Goal: Use online tool/utility: Utilize a website feature to perform a specific function

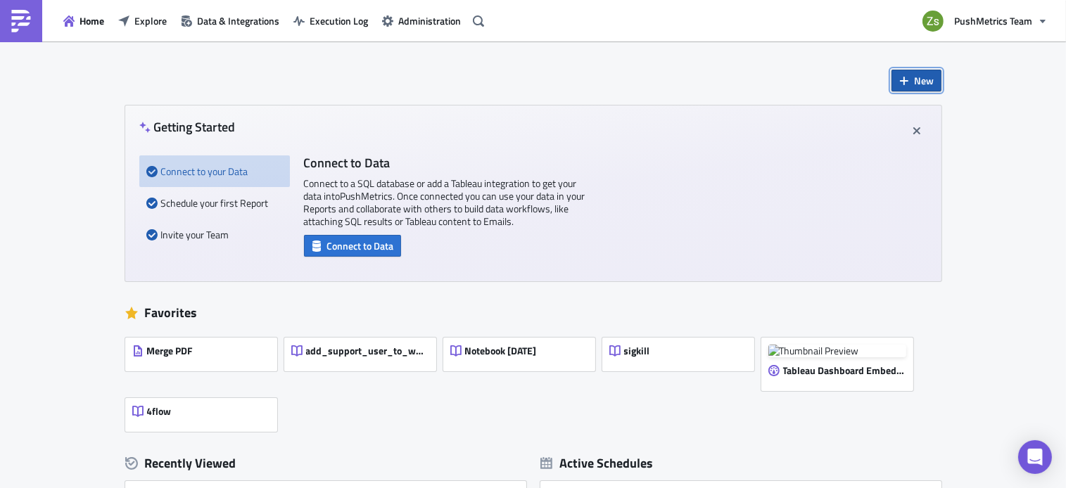
click at [917, 78] on span "New" at bounding box center [924, 80] width 20 height 15
click at [914, 143] on div "Notebook" at bounding box center [958, 138] width 94 height 14
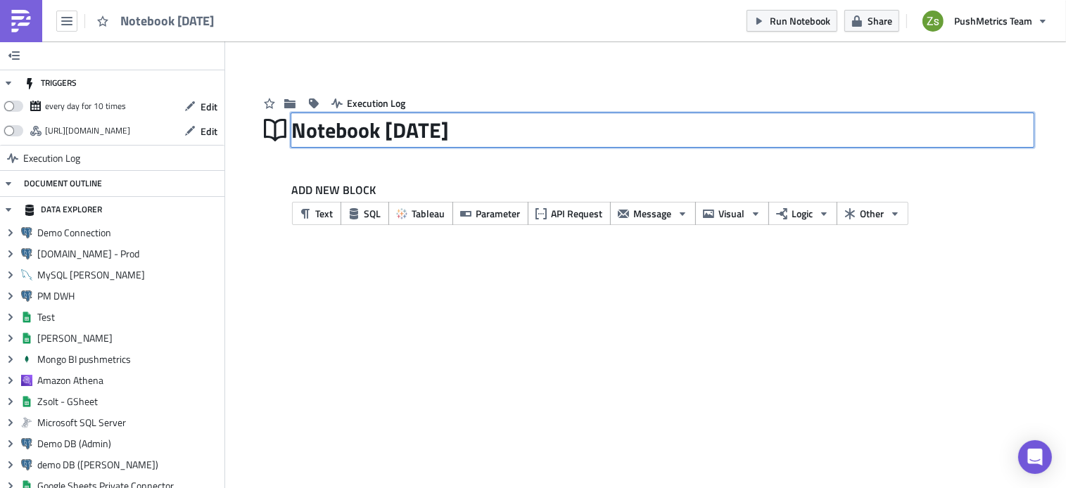
click at [475, 132] on div "Notebook [DATE] Notebook [DATE]" at bounding box center [662, 130] width 741 height 32
type input "medtronic"
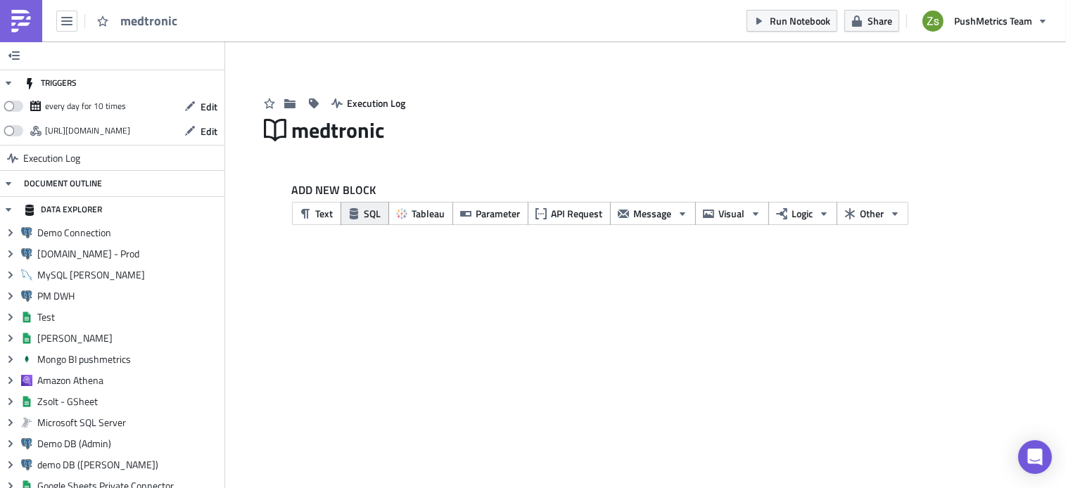
click at [369, 209] on span "SQL" at bounding box center [372, 213] width 17 height 15
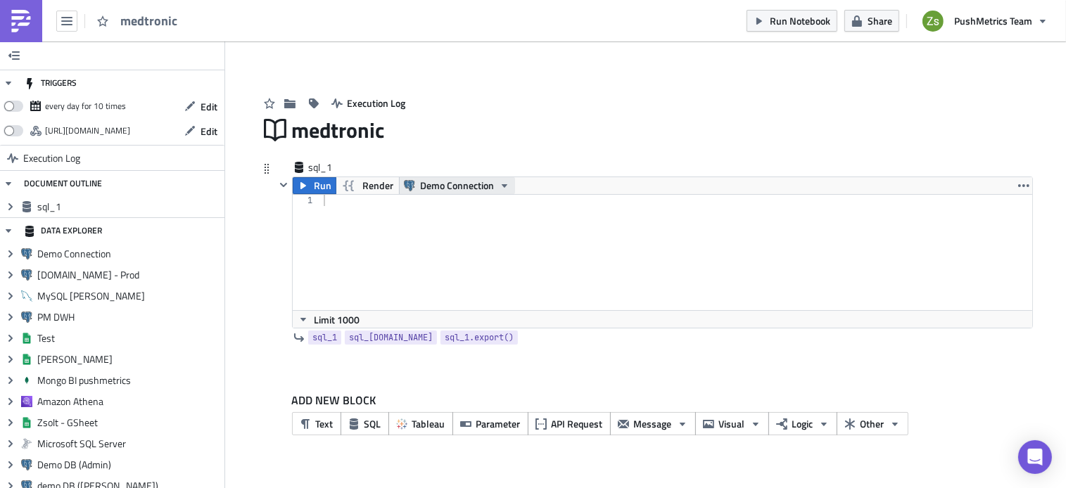
click at [449, 184] on span "Demo Connection" at bounding box center [457, 185] width 74 height 17
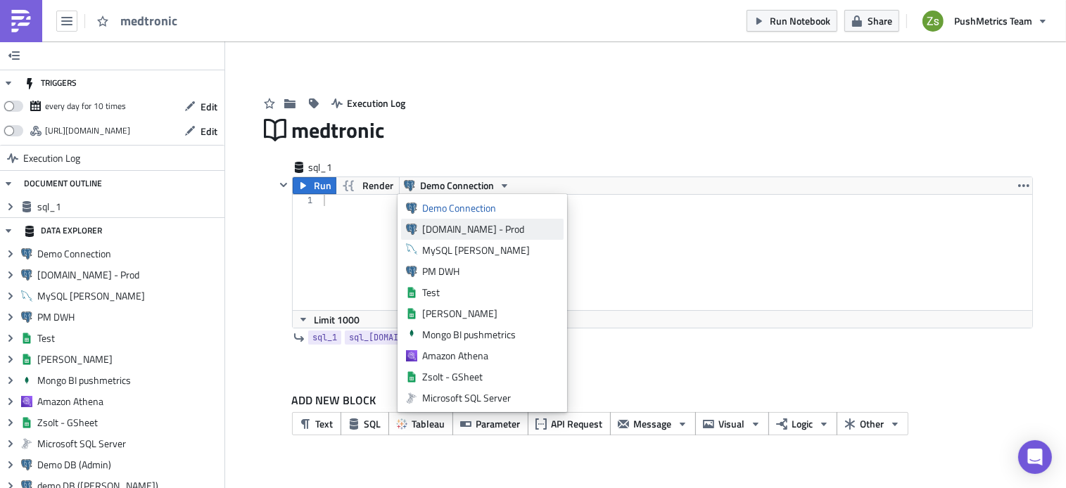
click at [460, 232] on div "[DOMAIN_NAME] - Prod" at bounding box center [490, 229] width 136 height 14
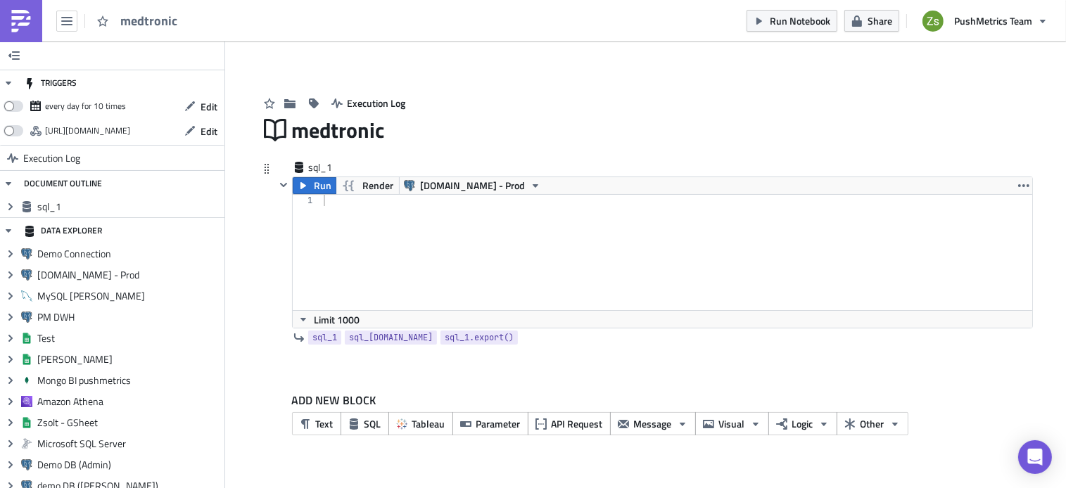
click at [495, 247] on div at bounding box center [676, 264] width 711 height 138
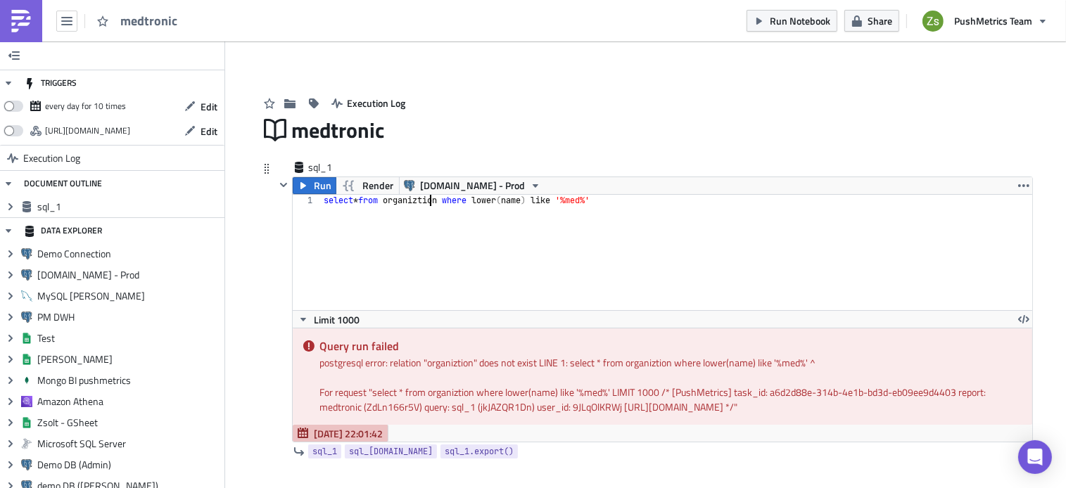
click at [423, 203] on div "select * from organiztion where lower ( name ) like '%med%'" at bounding box center [676, 264] width 711 height 138
type textarea "select * from organization where lower(name) like '%med%'"
click at [316, 191] on span "Run" at bounding box center [323, 185] width 18 height 17
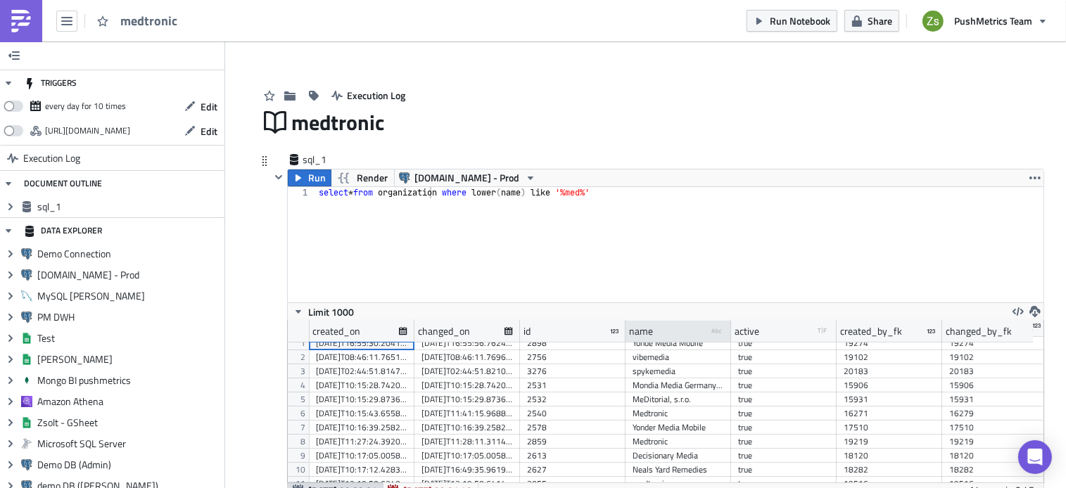
scroll to position [6, 0]
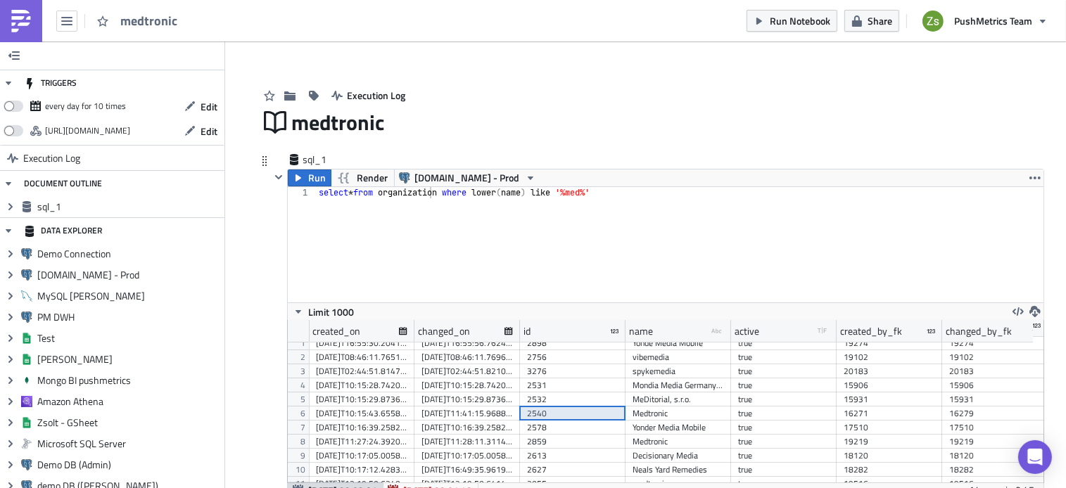
click at [578, 408] on div "2540" at bounding box center [572, 414] width 91 height 14
click at [549, 200] on div "select * from organization where lower ( name ) like '%med%'" at bounding box center [679, 256] width 727 height 138
type textarea "s"
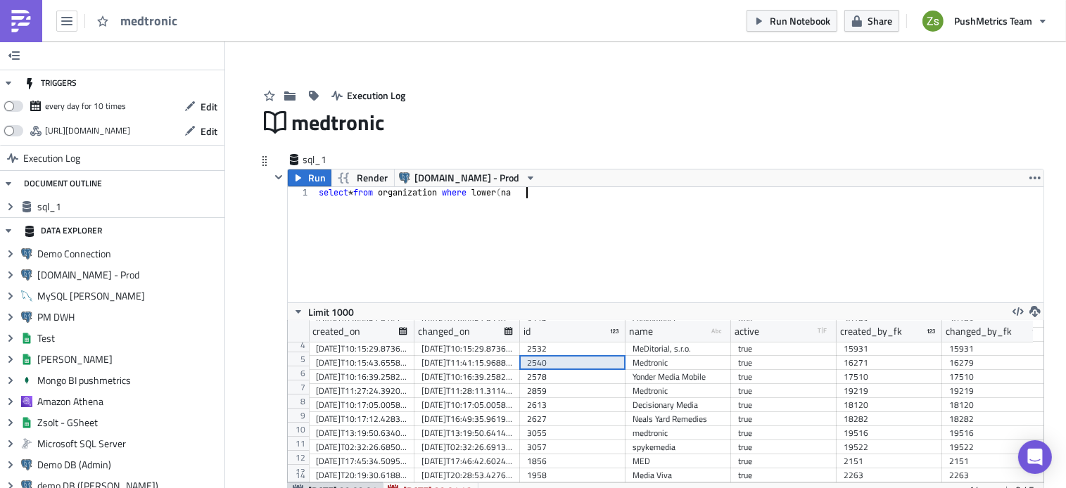
scroll to position [66, 0]
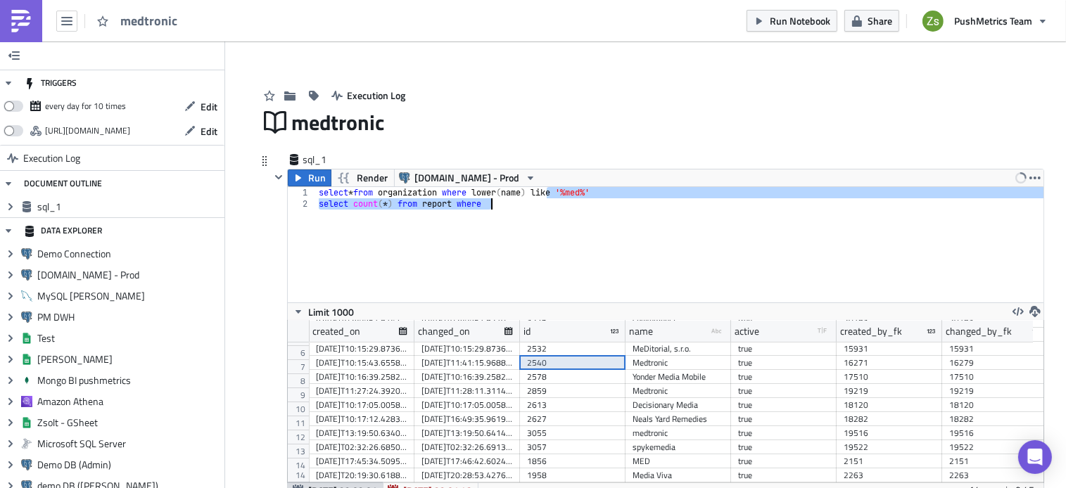
click at [654, 200] on div "select * from organization where lower ( name ) like '%med%' select count ( * )…" at bounding box center [679, 244] width 727 height 115
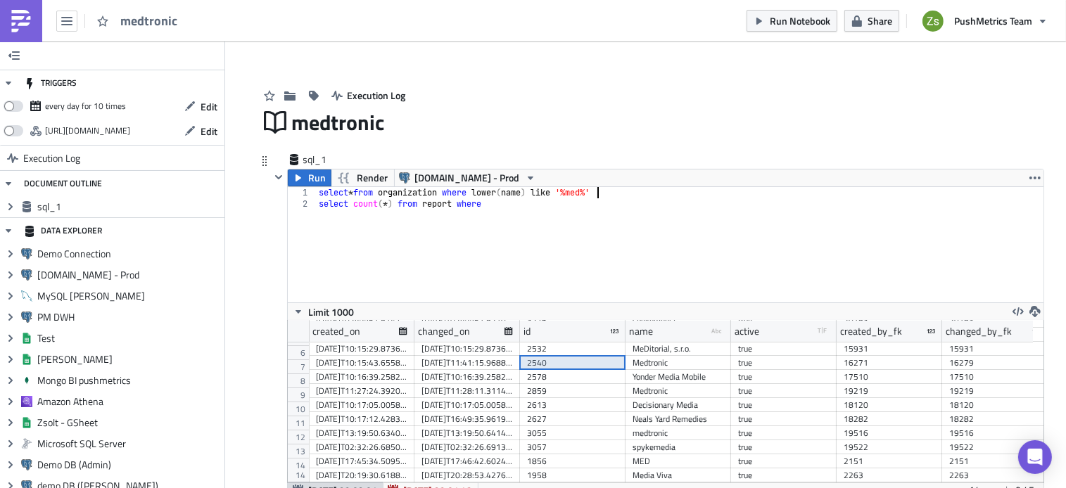
scroll to position [0, 23]
type textarea "select count(*) from report where"
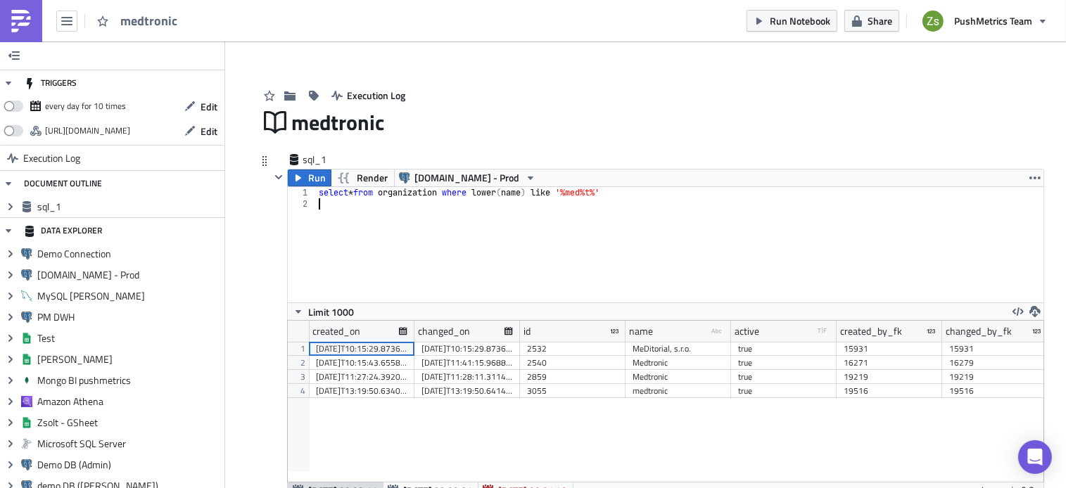
scroll to position [161, 756]
click at [677, 203] on div "select * from organization where lower ( name ) like '%med%t%'" at bounding box center [679, 256] width 727 height 138
type textarea "w"
click at [582, 351] on div "2532" at bounding box center [572, 349] width 91 height 14
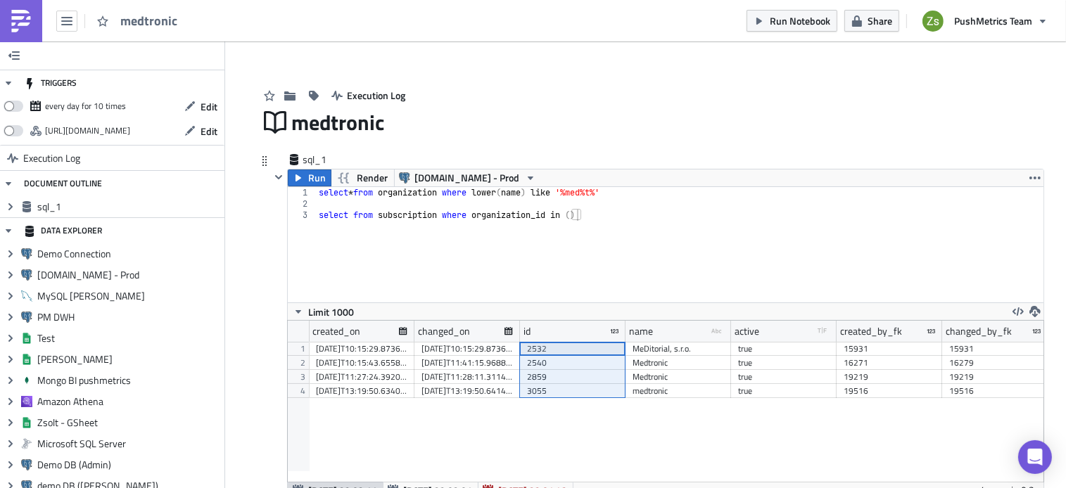
click at [575, 389] on div "3055" at bounding box center [572, 391] width 91 height 14
click at [626, 219] on div "select * from organization where lower ( name ) like '%med%t%' select from subs…" at bounding box center [679, 256] width 727 height 138
paste textarea "3055"
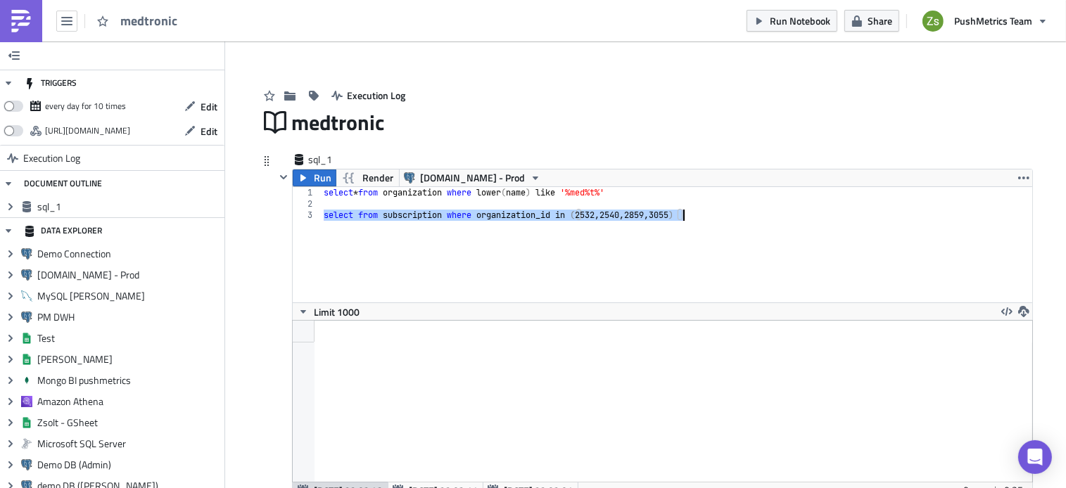
scroll to position [161, 739]
click at [350, 215] on div "select * from organization where lower ( name ) like '%med%t%' select from subs…" at bounding box center [676, 244] width 710 height 115
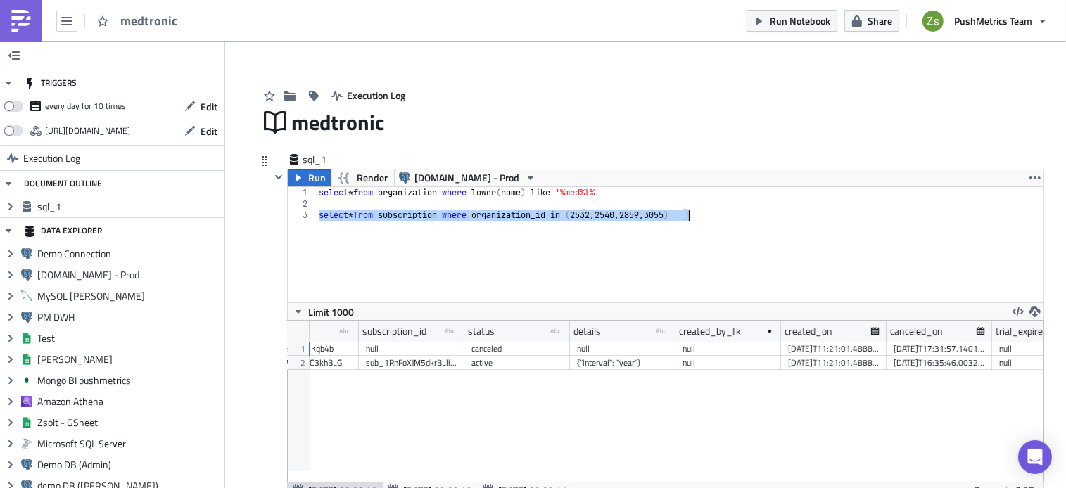
scroll to position [0, 0]
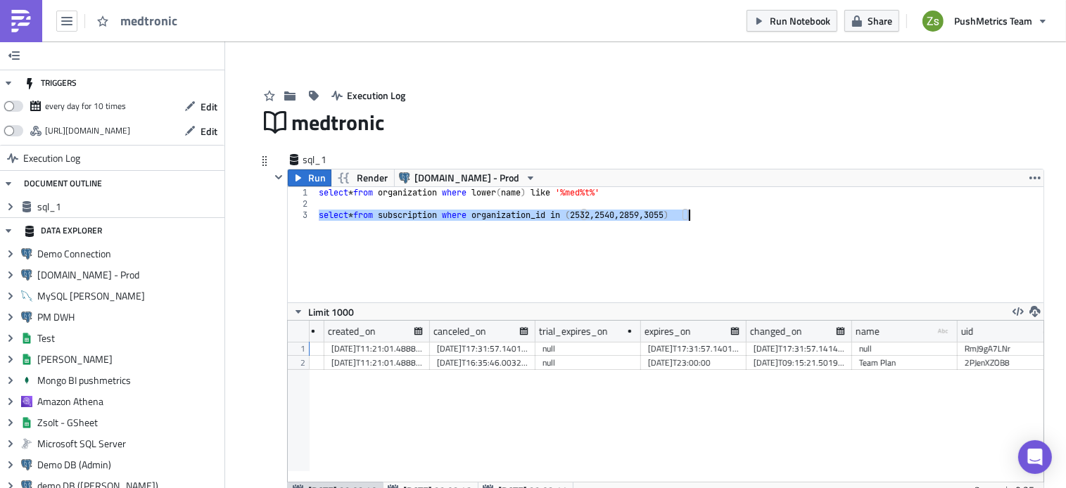
type textarea "select * from subscription where organization_id in (2532,2540,2859,3055)"
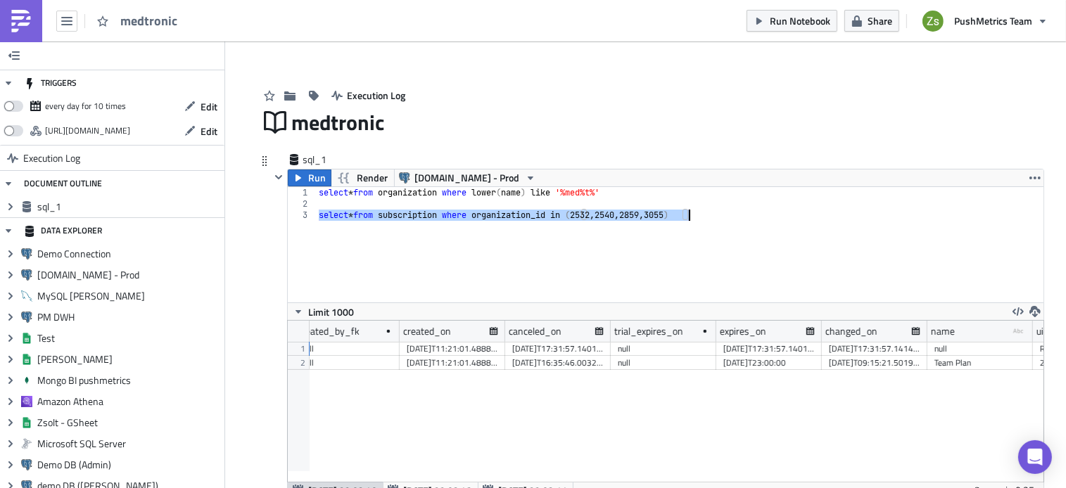
scroll to position [0, 644]
click at [632, 298] on div "select * from organization where lower ( name ) like '%med%t%' select * from su…" at bounding box center [679, 244] width 727 height 115
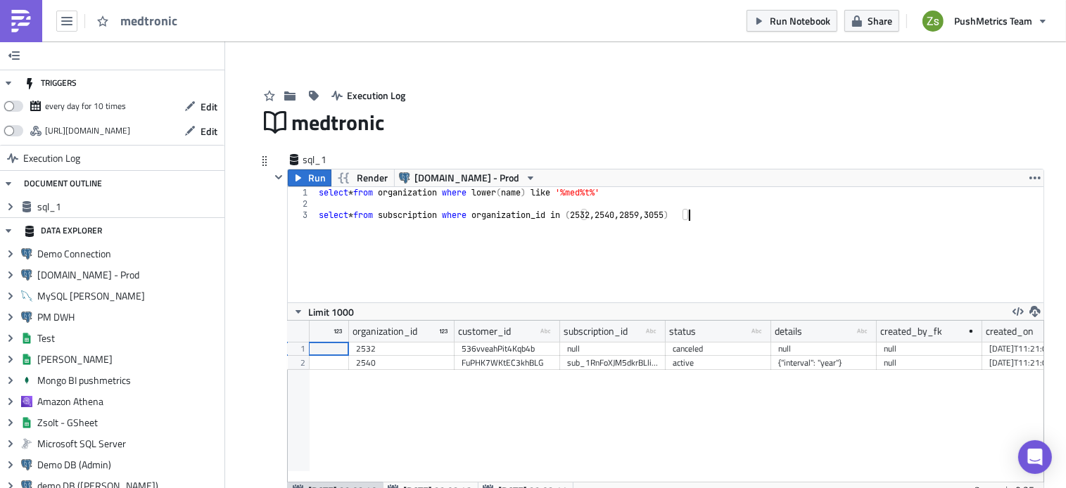
scroll to position [0, 65]
click at [428, 360] on div "2540" at bounding box center [402, 363] width 91 height 14
click at [540, 246] on div "select * from organization where lower ( name ) like '%med%t%' select * from su…" at bounding box center [679, 256] width 727 height 138
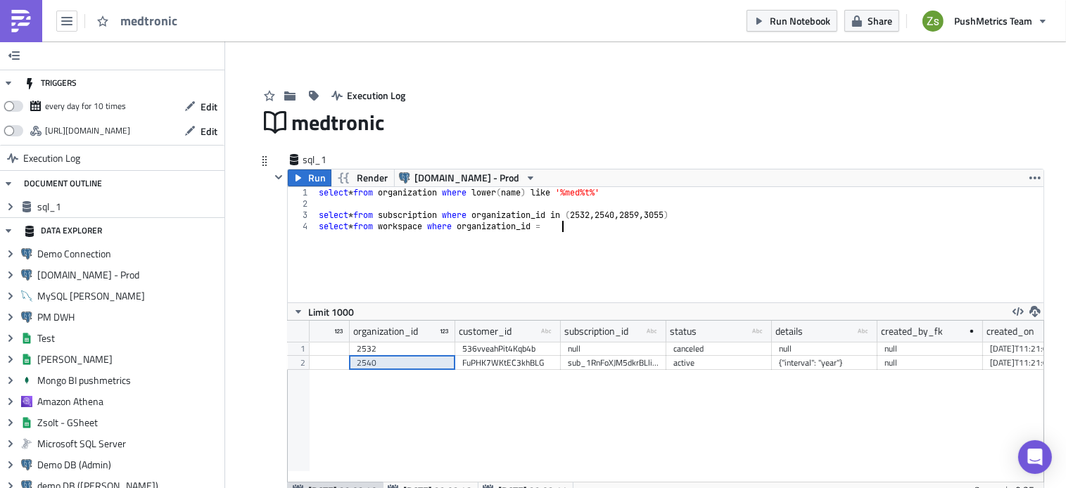
paste textarea "2540"
type textarea "select * from workspace where organization_id = 2540;"
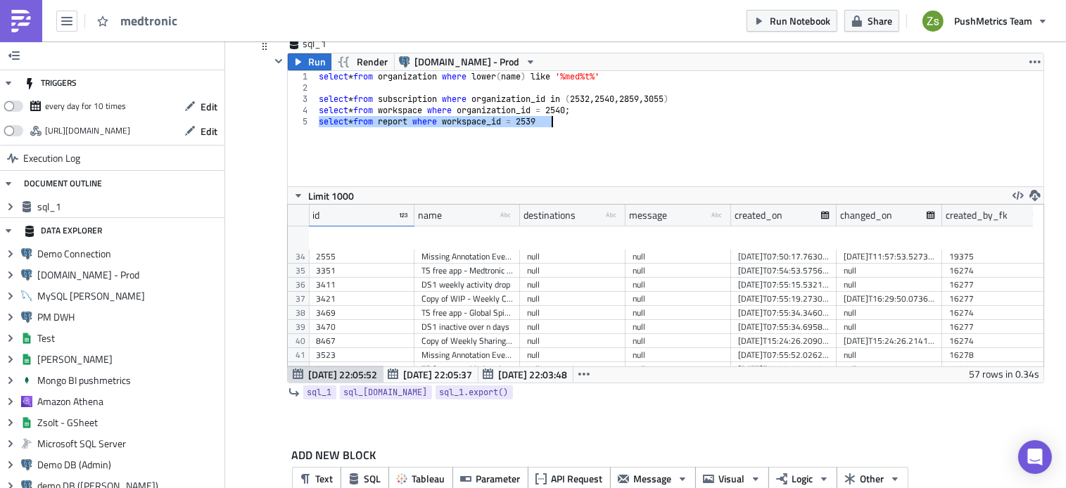
scroll to position [537, 0]
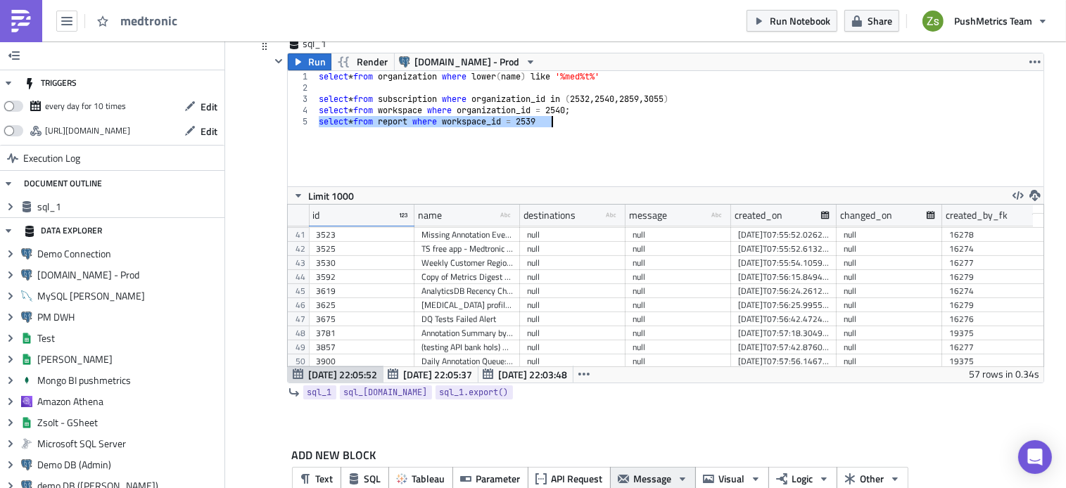
type textarea "select * from report where workspace_id = 2539"
click at [429, 376] on span "[DATE] 22:05:37" at bounding box center [438, 374] width 69 height 15
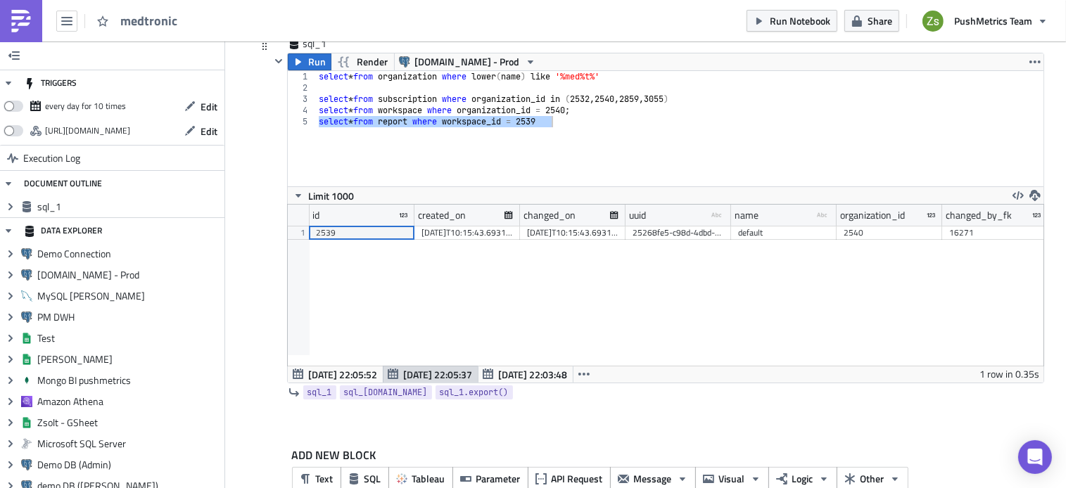
scroll to position [161, 756]
click at [505, 376] on span "[DATE] 22:03:48" at bounding box center [533, 374] width 69 height 15
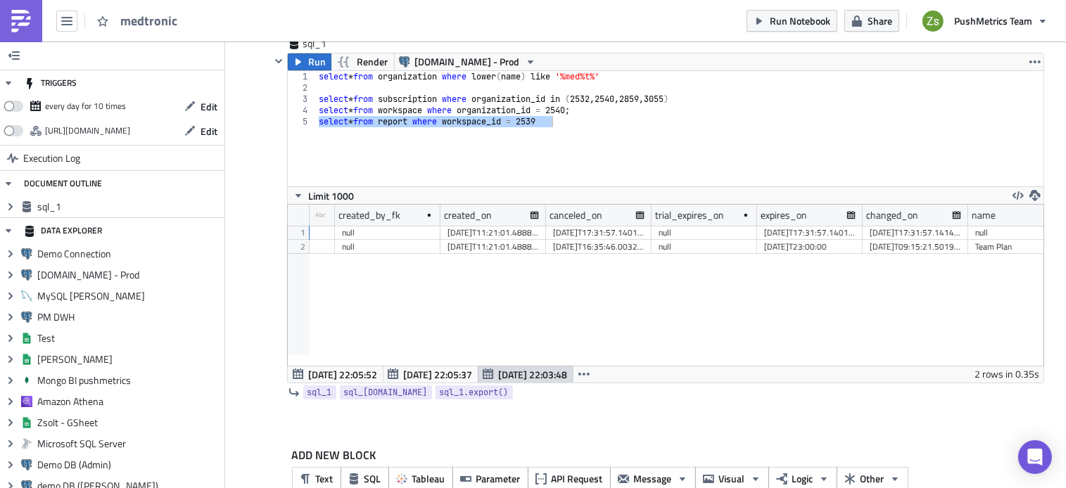
scroll to position [0, 715]
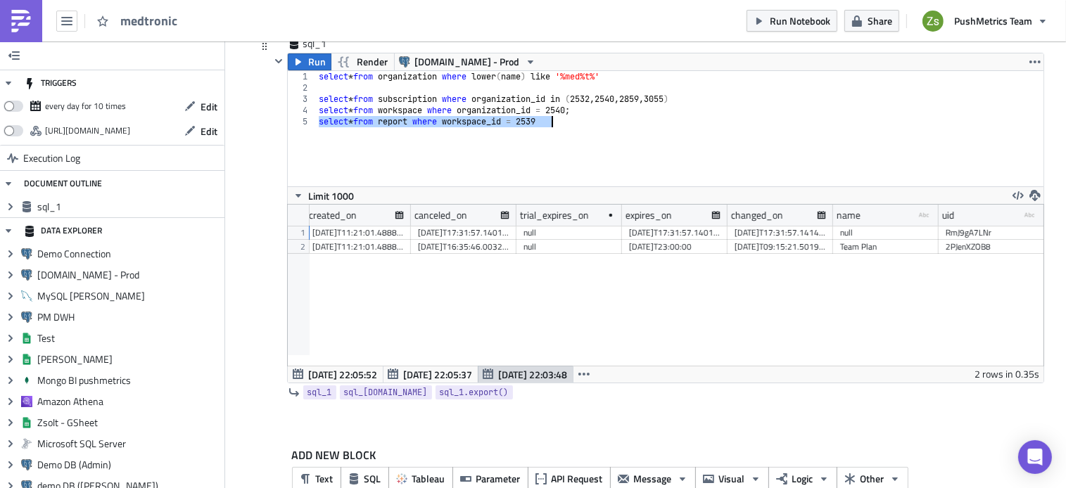
click at [642, 153] on div "select * from organization where lower ( name ) like '%med%t%' select * from su…" at bounding box center [679, 128] width 727 height 115
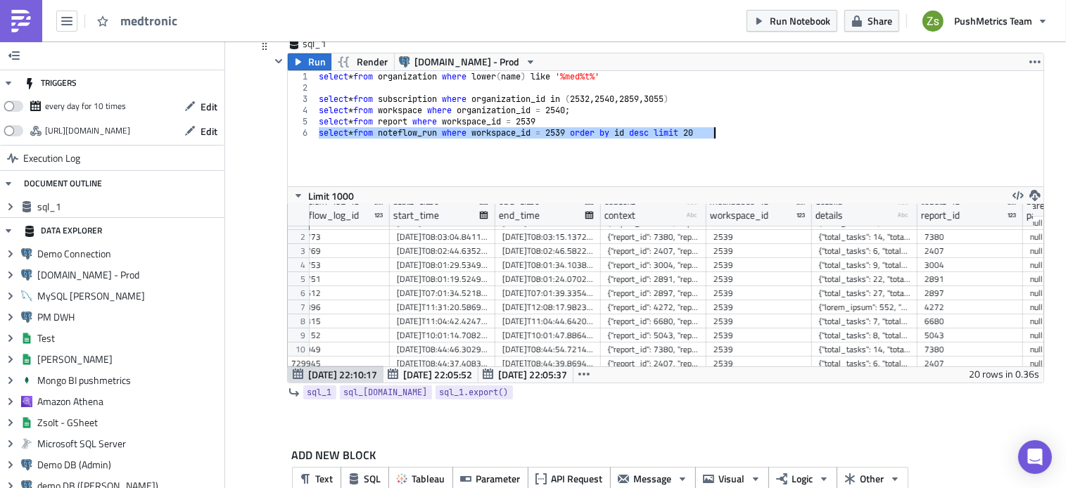
scroll to position [0, 1087]
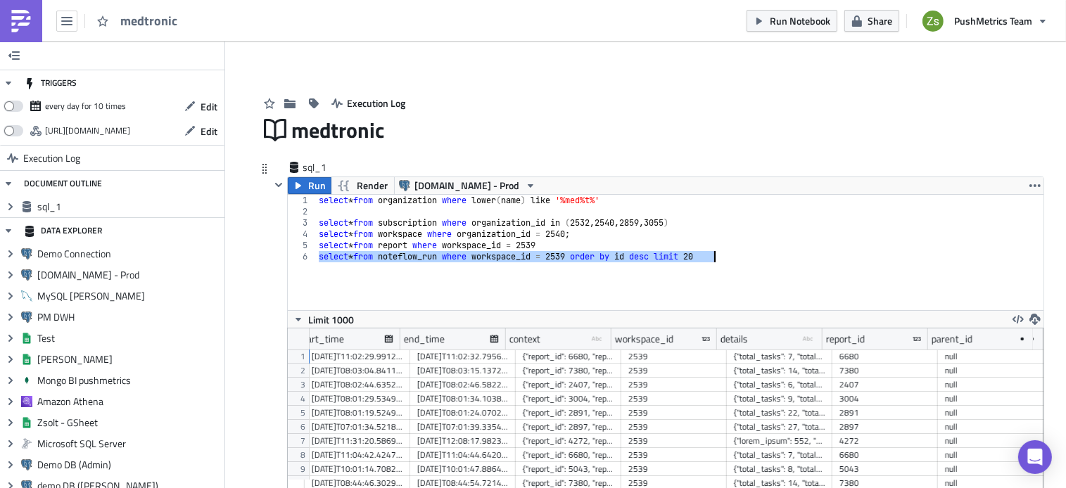
type textarea "select * from noteflow_run where workspace_id = 2539 order by id desc limit 20"
click at [775, 361] on div "{"total_tasks": 7, "total_executable_tasks": 2, "hierarchy": {"edges": [{"from"…" at bounding box center [779, 357] width 91 height 14
click at [765, 279] on div "select * from organization where lower ( name ) like '%med%t%' select * from su…" at bounding box center [679, 252] width 727 height 115
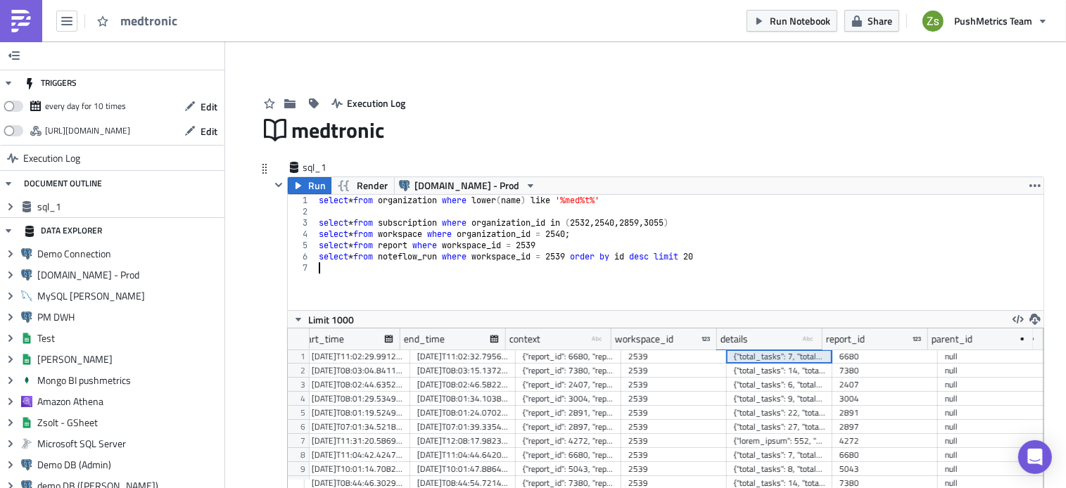
paste textarea "{"total_tasks": 7, "total_executable_tasks": 2, "hierarchy": {"edges": [{"from"…"
type textarea "{"total_tasks": 7, "total_executable_tasks": 2, "hierarchy": {"edges": [{"from"…"
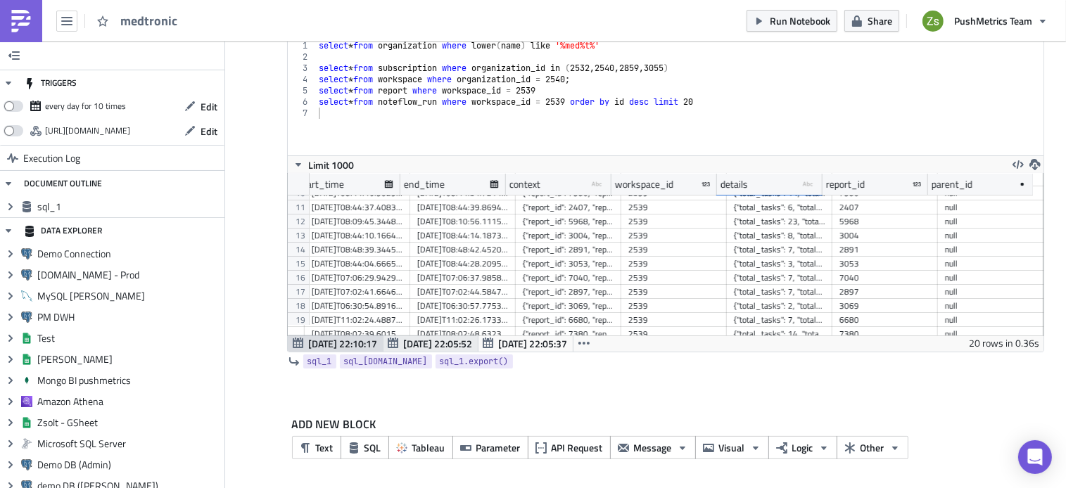
click at [427, 336] on span "[DATE] 22:05:52" at bounding box center [438, 343] width 69 height 15
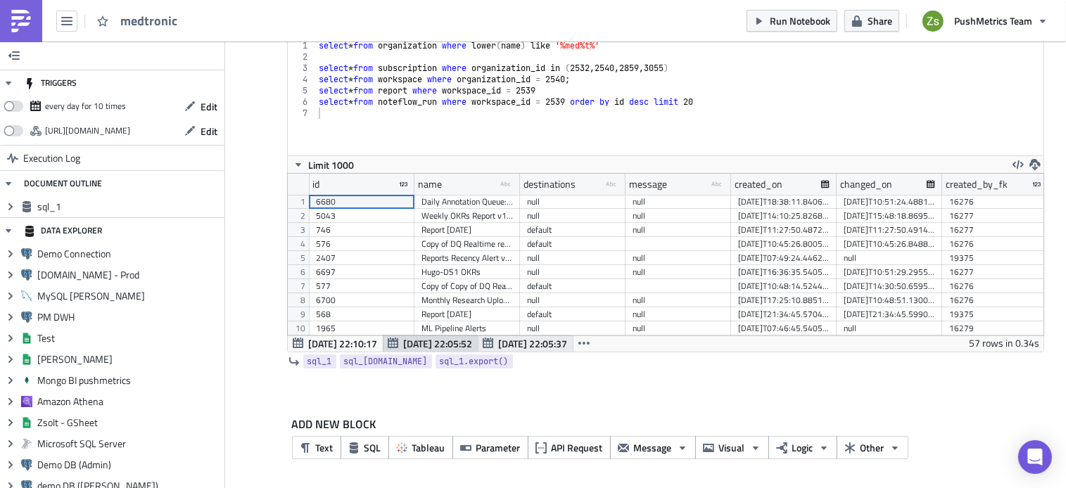
click at [516, 338] on span "[DATE] 22:05:37" at bounding box center [533, 343] width 69 height 15
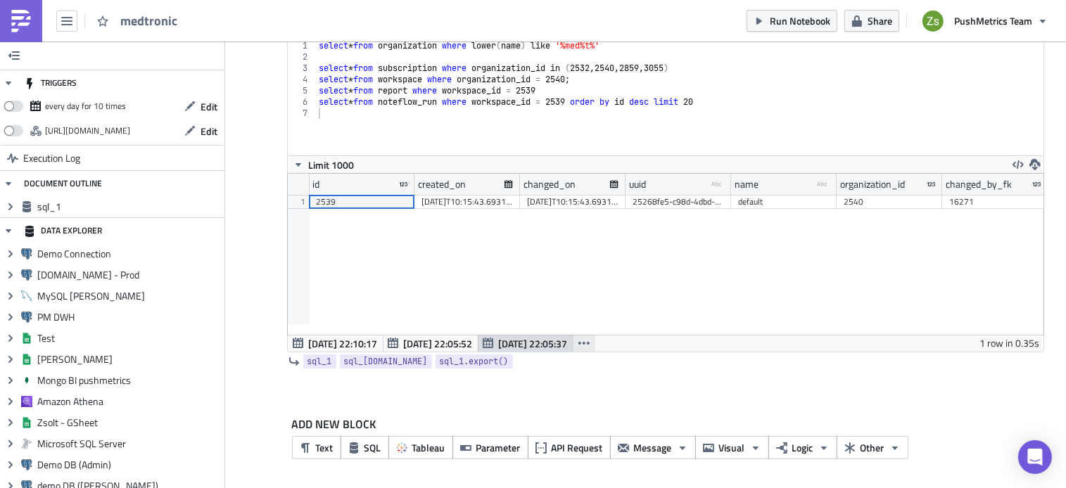
click at [582, 338] on icon "button" at bounding box center [583, 343] width 11 height 11
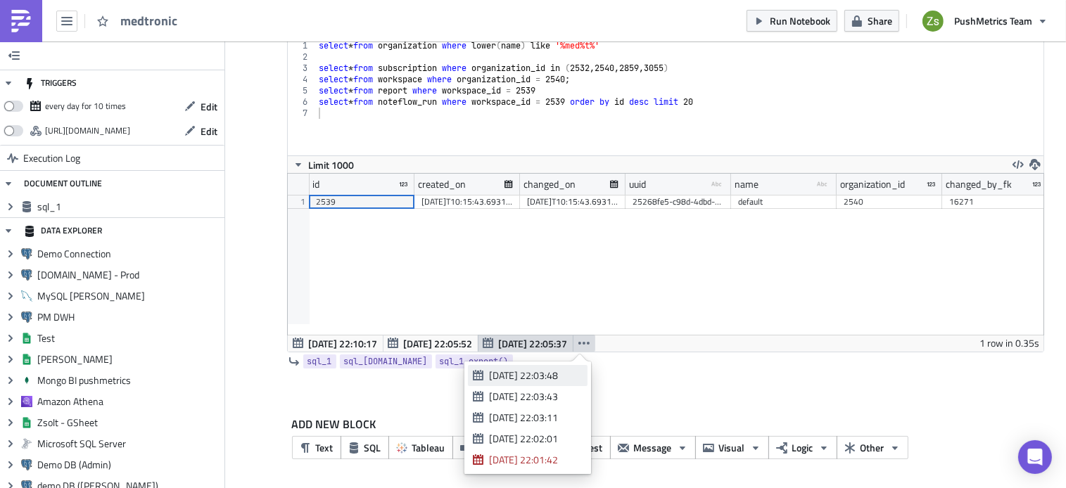
click at [566, 371] on div "[DATE] 22:03:48" at bounding box center [533, 376] width 89 height 14
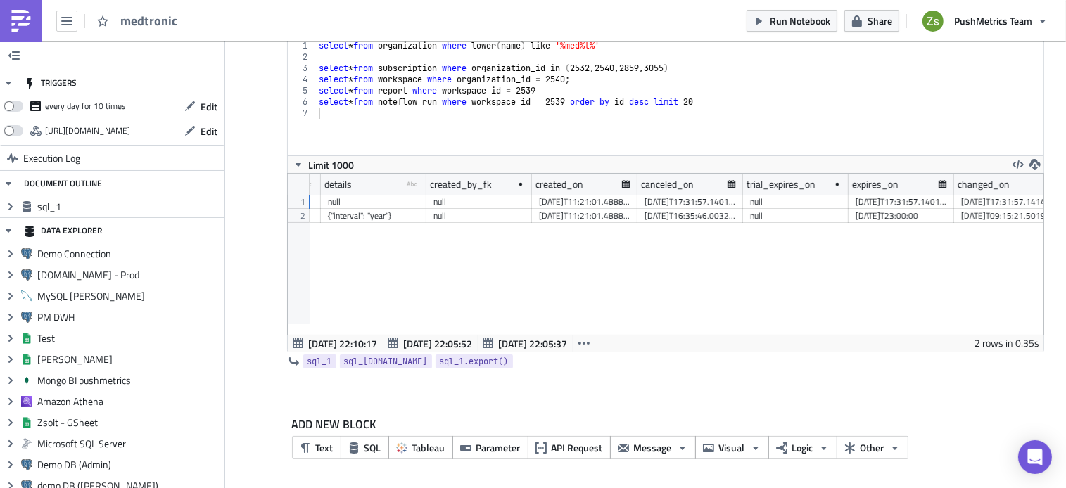
scroll to position [0, 518]
click at [665, 139] on div "select * from organization where lower ( name ) like '%med%t%' select * from su…" at bounding box center [679, 103] width 727 height 127
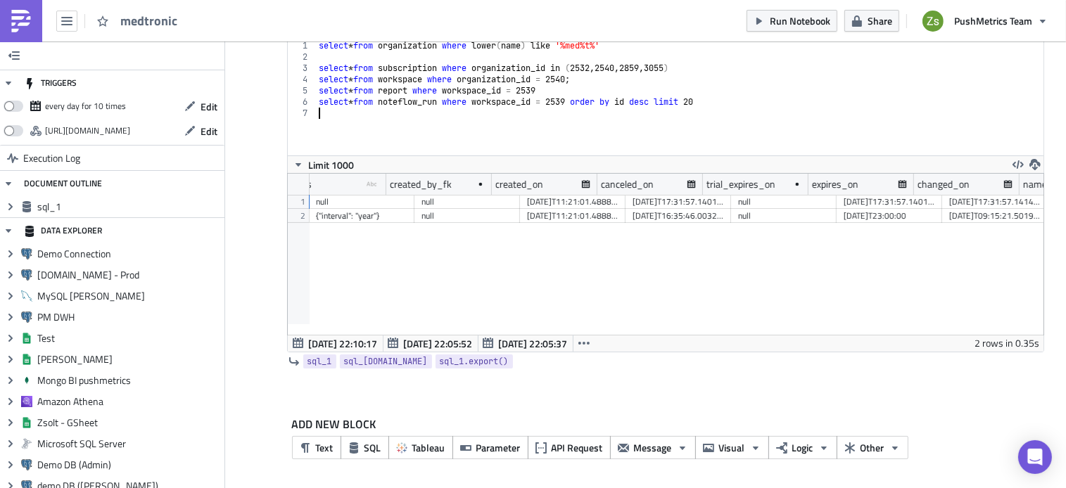
scroll to position [0, 580]
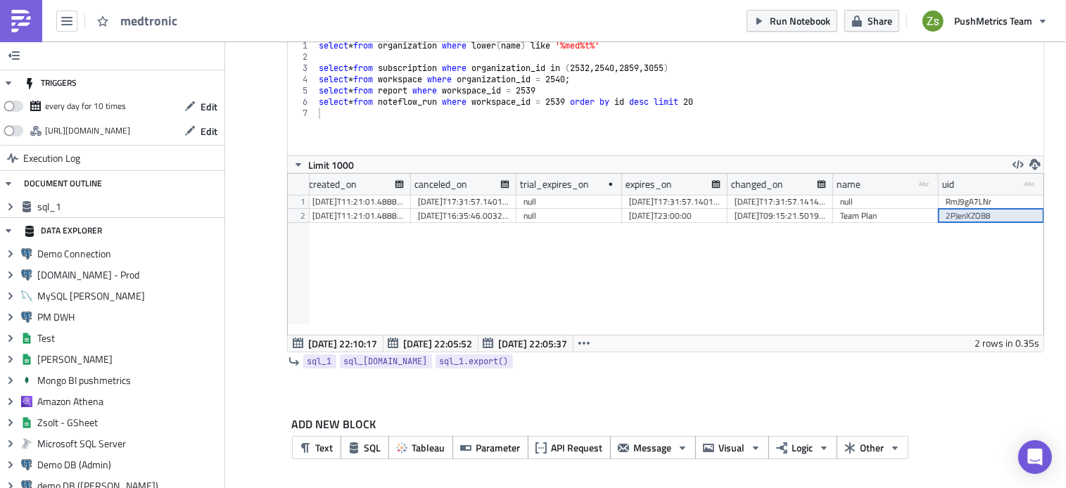
click at [967, 218] on div "2PJenXZOB8" at bounding box center [990, 216] width 91 height 14
click at [564, 132] on div "select * from organization where lower ( name ) like '%med%t%' select * from su…" at bounding box center [679, 103] width 727 height 127
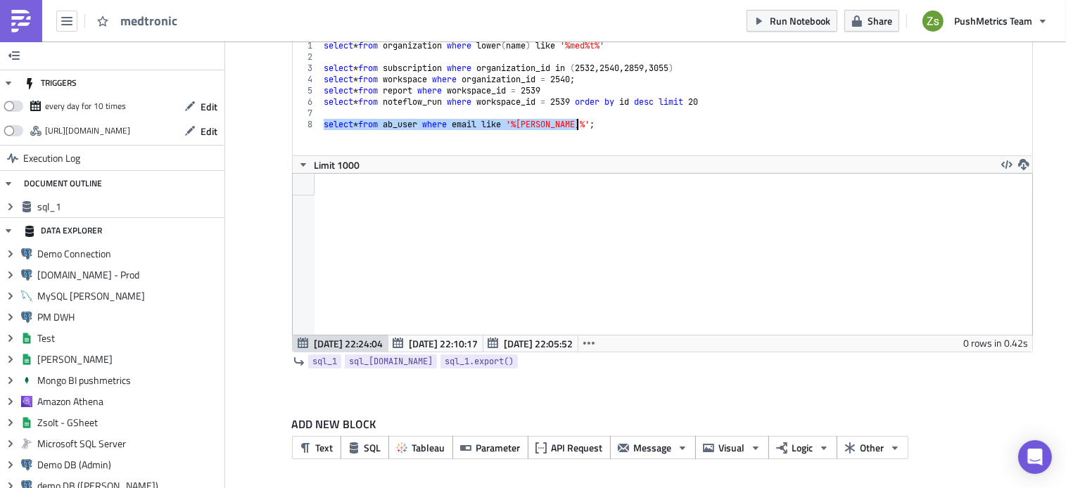
scroll to position [161, 739]
click at [538, 125] on div "select * from organization where lower ( name ) like '%med%t%' select * from su…" at bounding box center [676, 97] width 710 height 115
click at [536, 127] on div "select * from organization where lower ( name ) like '%med%t%' select * from su…" at bounding box center [676, 109] width 711 height 138
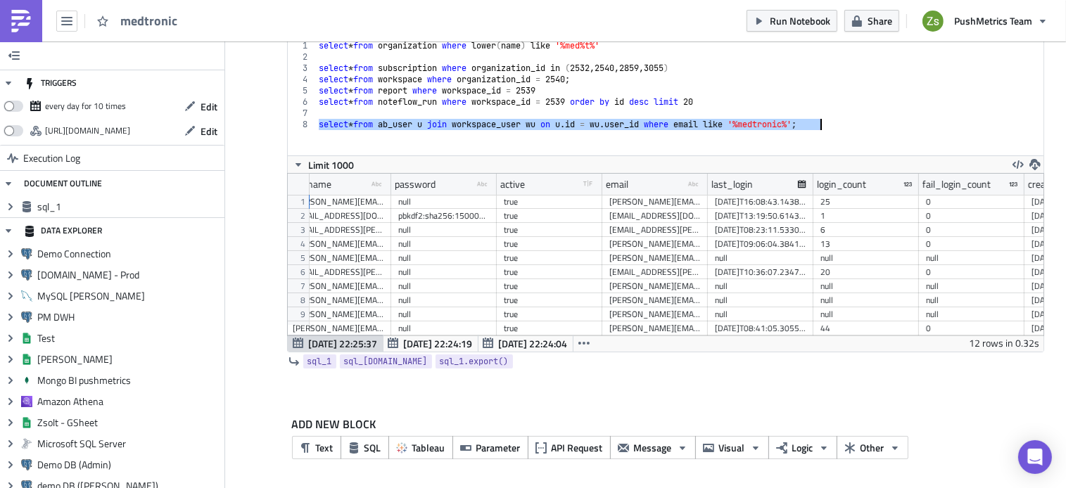
scroll to position [0, 493]
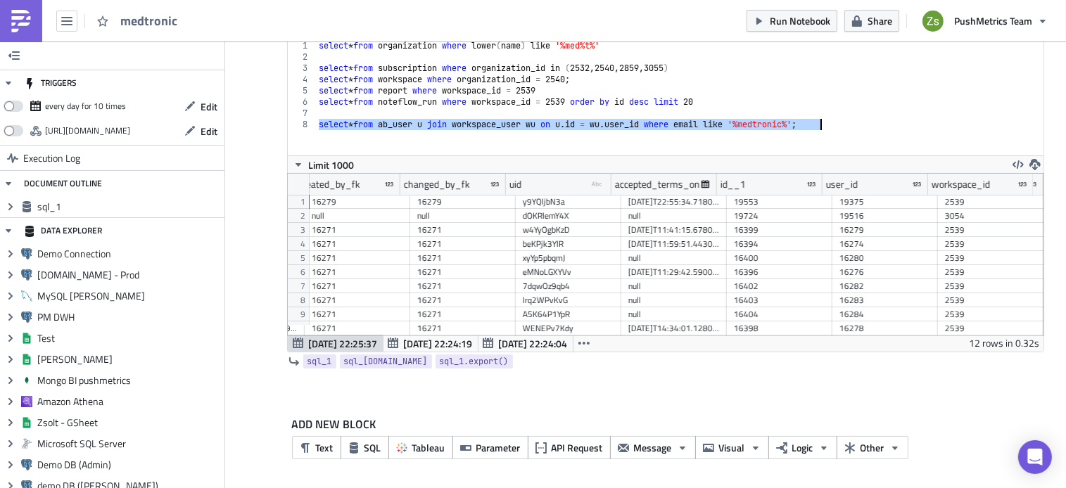
click at [820, 127] on div "select * from organization where lower ( name ) like '%med%t%' select * from su…" at bounding box center [679, 97] width 727 height 115
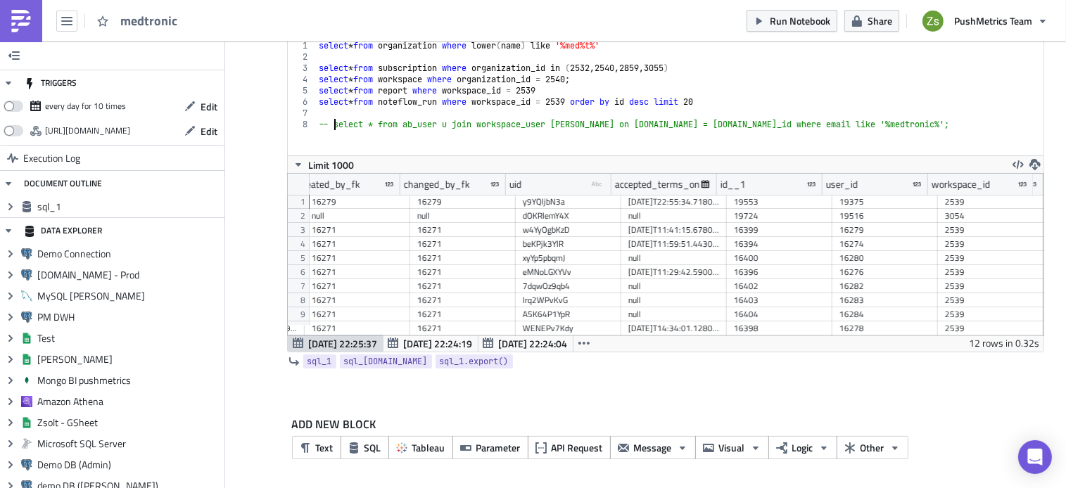
type textarea "-- select * from ab_user u join workspace_user [PERSON_NAME] on [DOMAIN_NAME] =…"
click at [582, 347] on icon "button" at bounding box center [583, 343] width 11 height 11
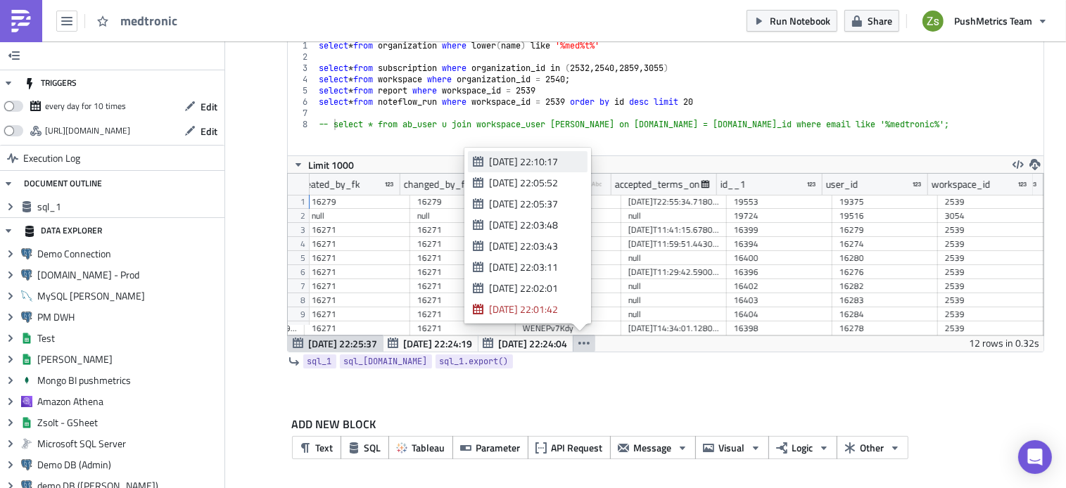
click at [559, 158] on div "[DATE] 22:10:17" at bounding box center [533, 162] width 89 height 14
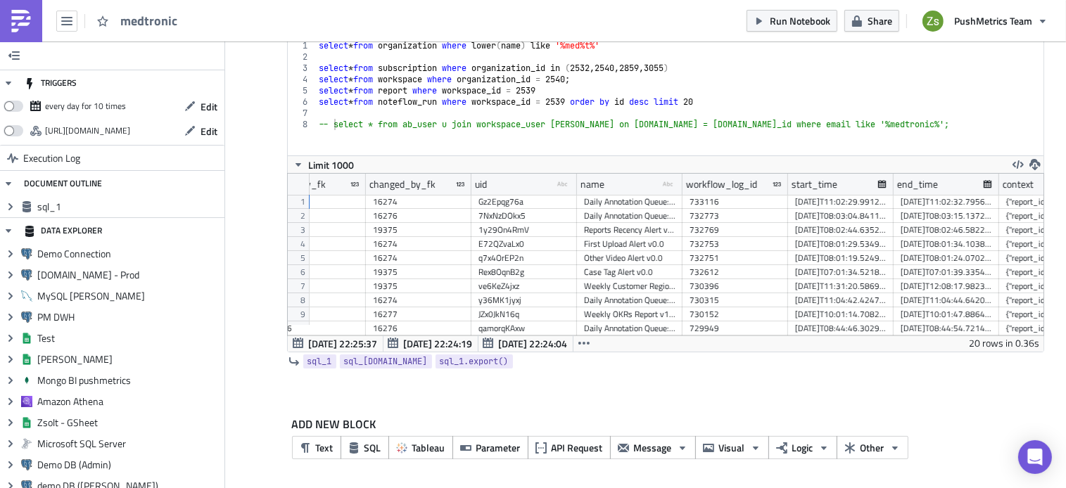
scroll to position [0, 689]
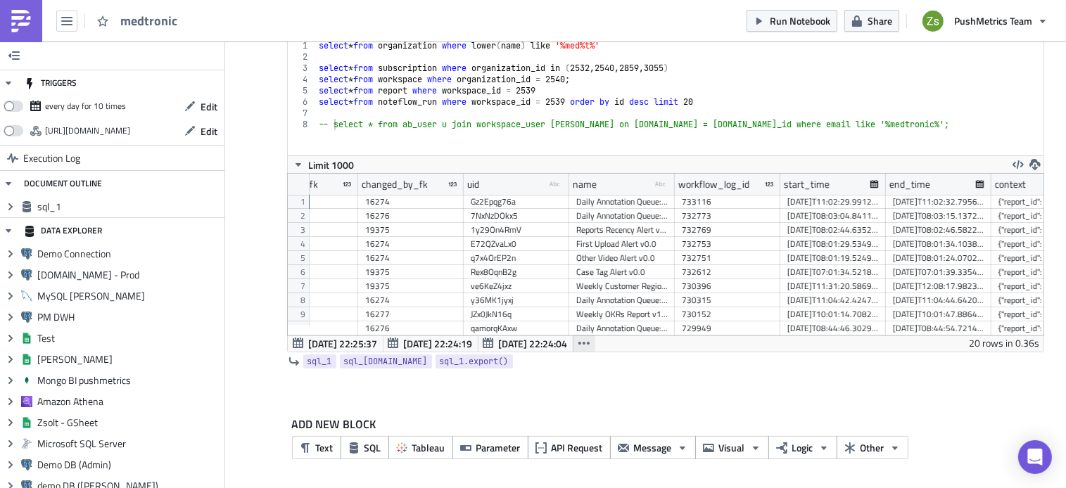
click at [578, 343] on icon "button" at bounding box center [583, 343] width 11 height 3
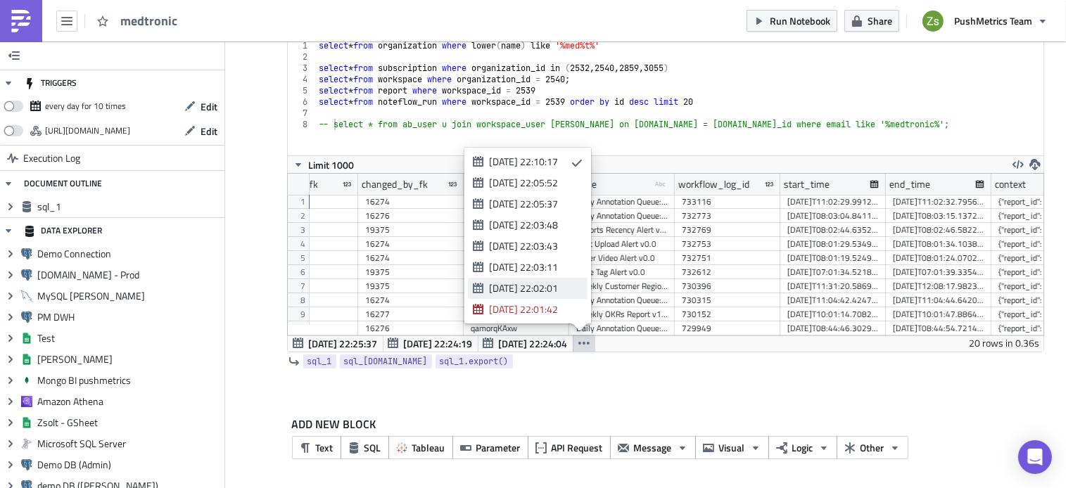
click at [573, 295] on div "[DATE] 22:02:01" at bounding box center [533, 288] width 89 height 14
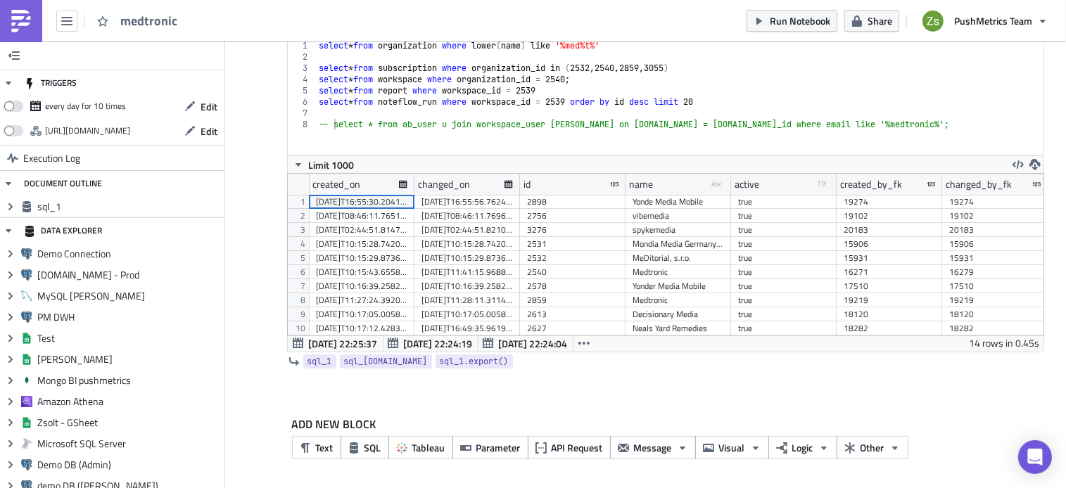
scroll to position [162, 756]
click at [578, 341] on icon "button" at bounding box center [583, 343] width 11 height 11
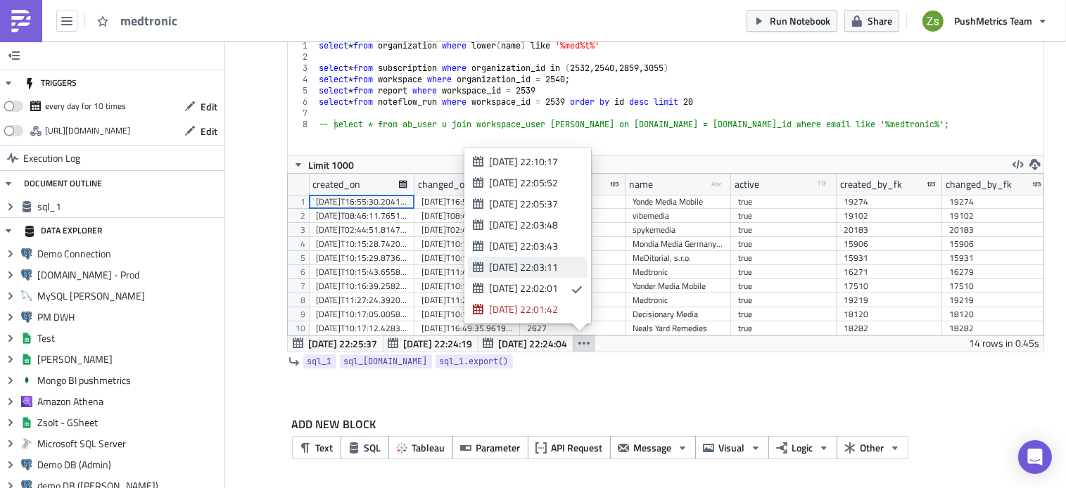
click at [565, 271] on div "[DATE] 22:03:11" at bounding box center [533, 267] width 89 height 14
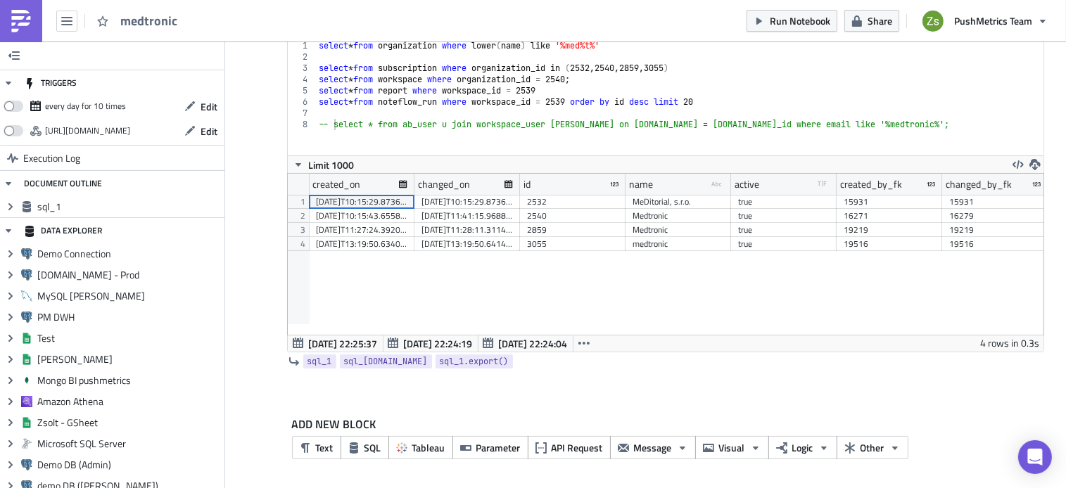
scroll to position [161, 756]
click at [580, 339] on icon "button" at bounding box center [583, 343] width 11 height 11
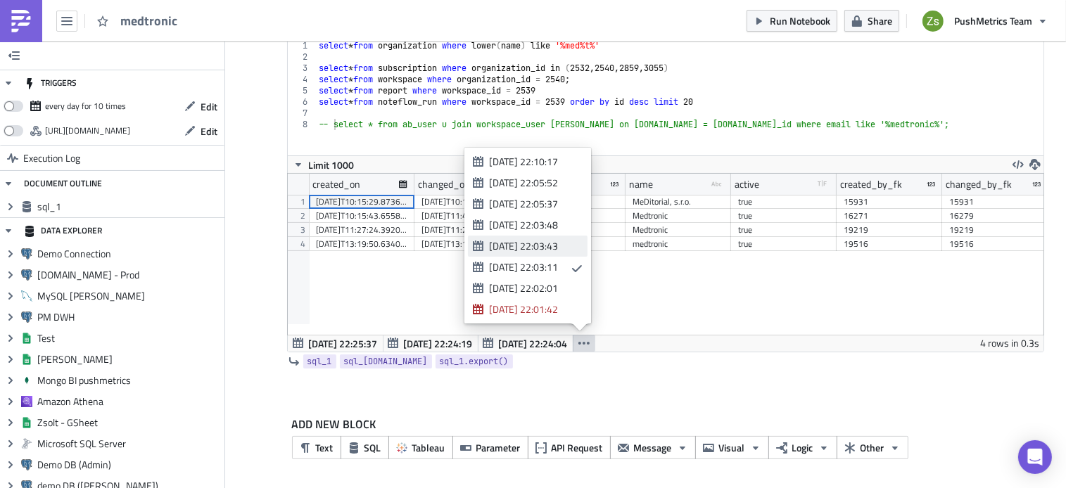
click at [561, 246] on div "[DATE] 22:03:43" at bounding box center [533, 246] width 89 height 14
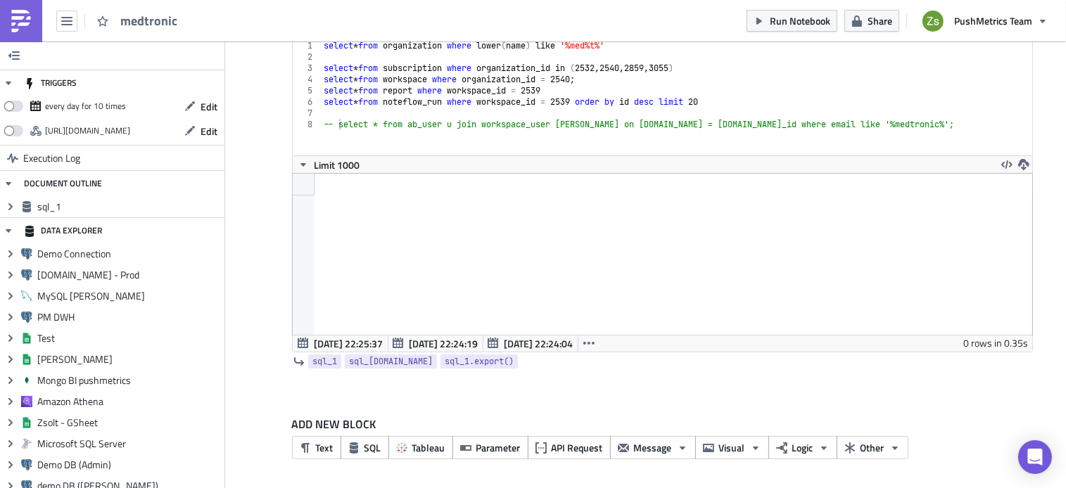
scroll to position [161, 739]
click at [578, 338] on button "button" at bounding box center [589, 343] width 23 height 17
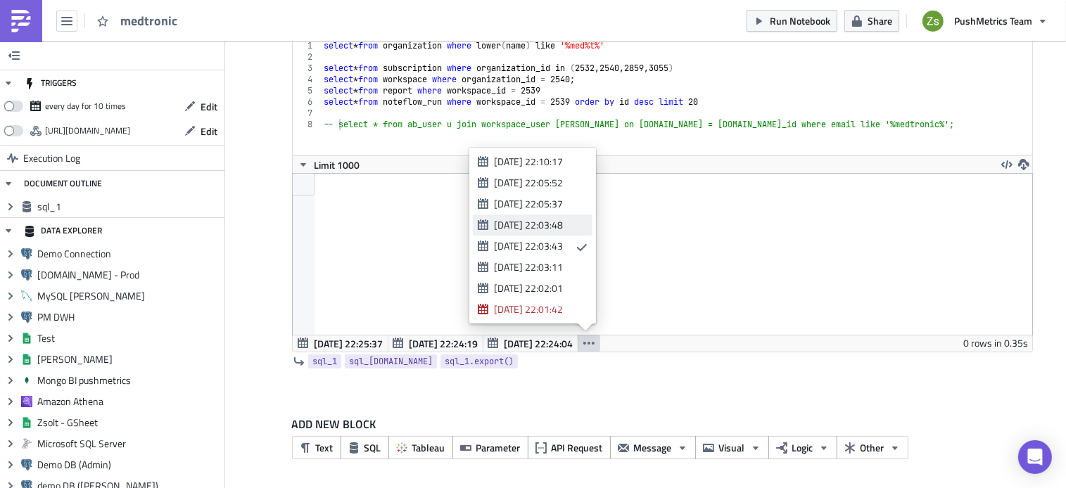
click at [576, 231] on div "[DATE] 22:03:48" at bounding box center [538, 225] width 89 height 14
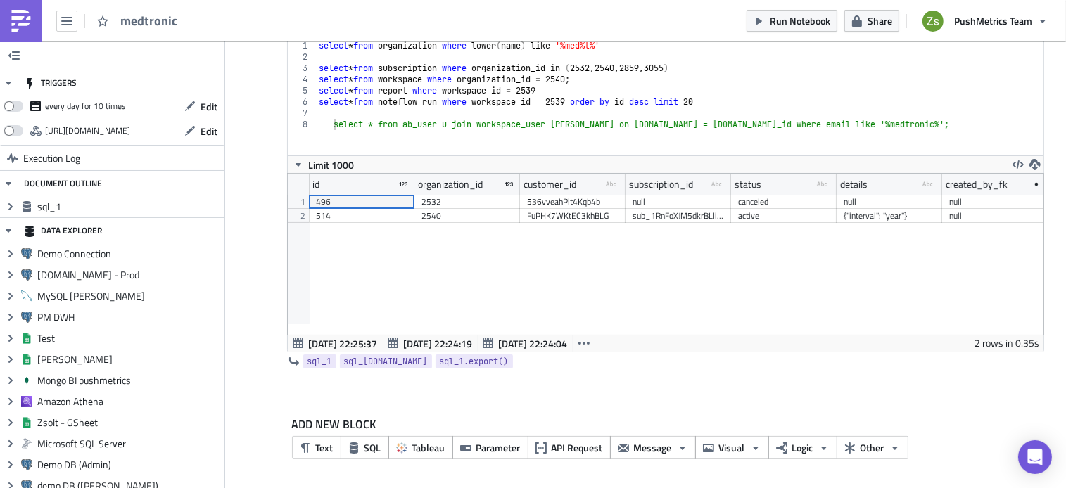
scroll to position [0, 31]
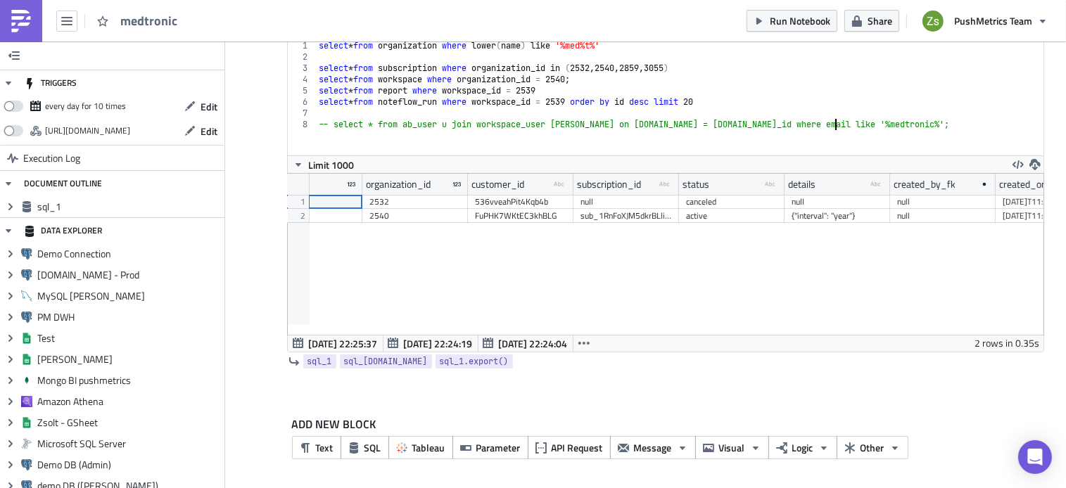
click at [627, 140] on div "select * from organization where lower ( name ) like '%med%t%' select * from su…" at bounding box center [679, 109] width 727 height 138
paste textarea "sub_1RnFoXJM5dkrBLliObE2ucth"
click at [602, 220] on div "sub_1RnFoXJM5dkrBLliObE2ucth" at bounding box center [625, 216] width 91 height 14
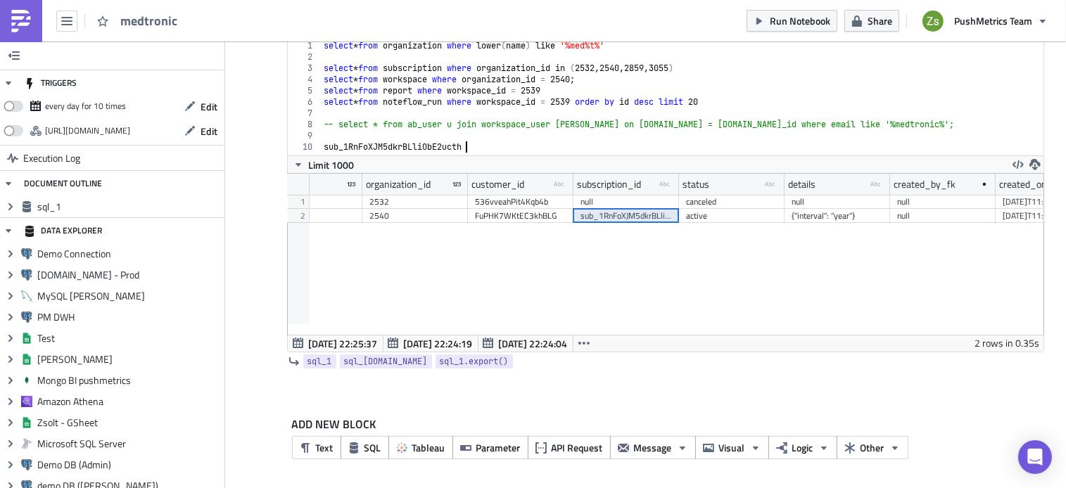
click at [608, 146] on div "select * from organization where lower ( name ) like '%med%t%' select * from su…" at bounding box center [682, 109] width 722 height 138
paste textarea "sub_1RnFoXJM5dkrBLliObE2ucth"
type textarea "sub_1RnFoXJM5dkrBLliObE2ucth -- sub_1RnFoXJM5dkrBLliObE2ucth"
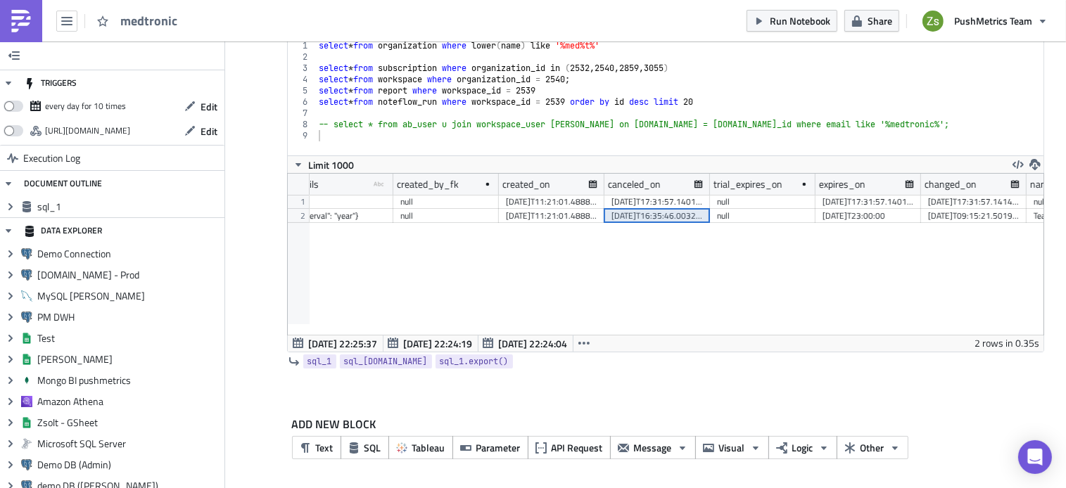
click at [643, 217] on div "[DATE]T16:35:46.003236" at bounding box center [656, 216] width 91 height 14
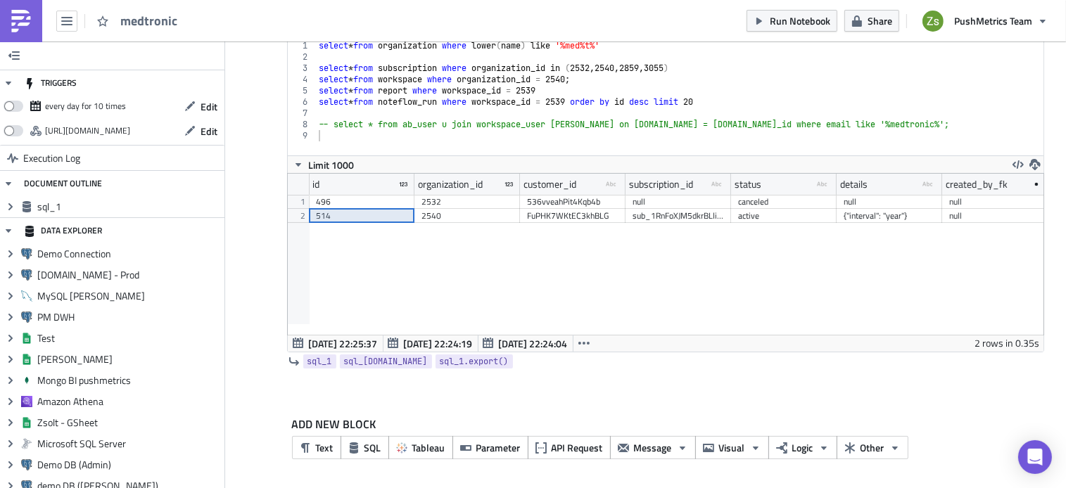
click at [376, 212] on div "514" at bounding box center [361, 216] width 91 height 14
click at [442, 131] on div "select * from organization where lower ( name ) like '%med%t%' select * from su…" at bounding box center [679, 109] width 727 height 138
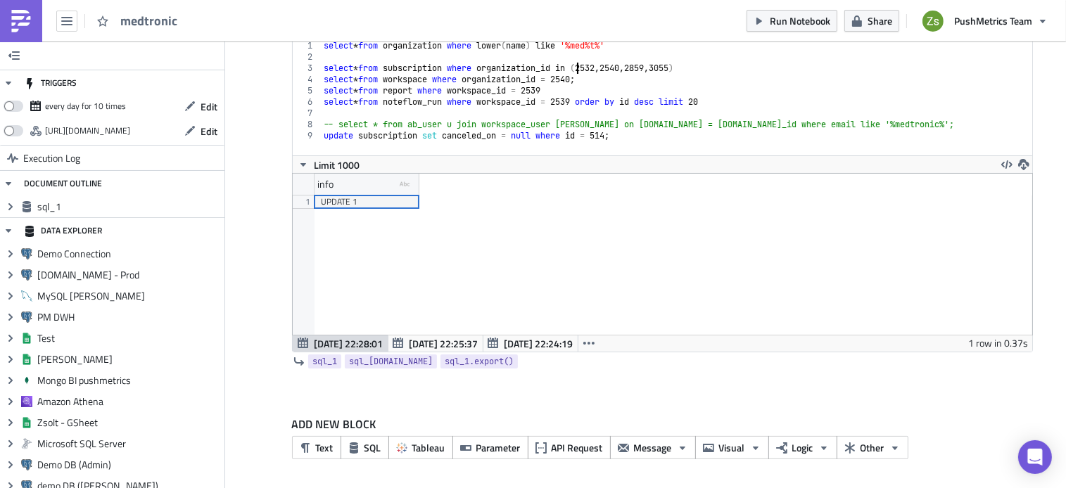
click at [571, 70] on div "select * from organization where lower ( name ) like '%med%t%' select * from su…" at bounding box center [676, 109] width 711 height 138
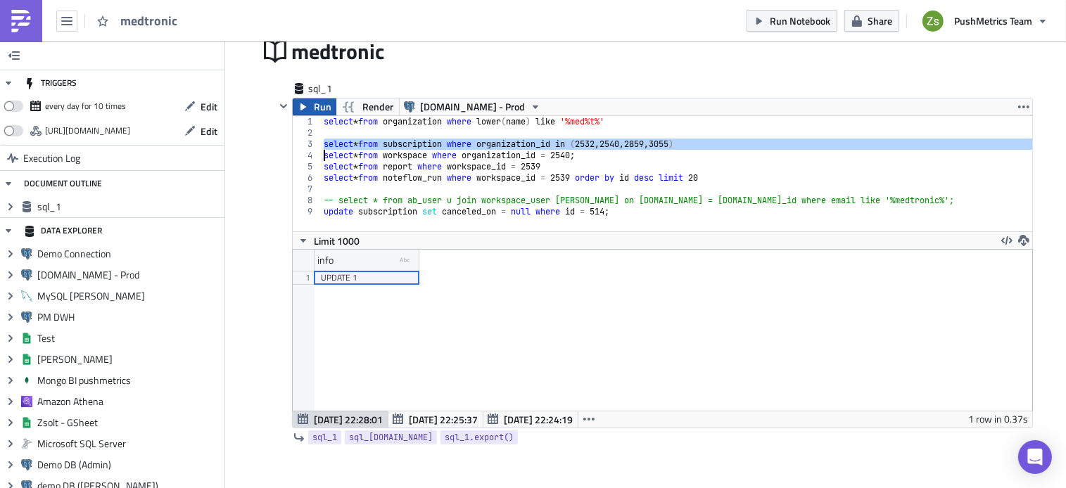
type textarea "select * from subscription where organization_id in (2532,2540,2859,3055) selec…"
click at [319, 110] on span "Run" at bounding box center [323, 106] width 18 height 17
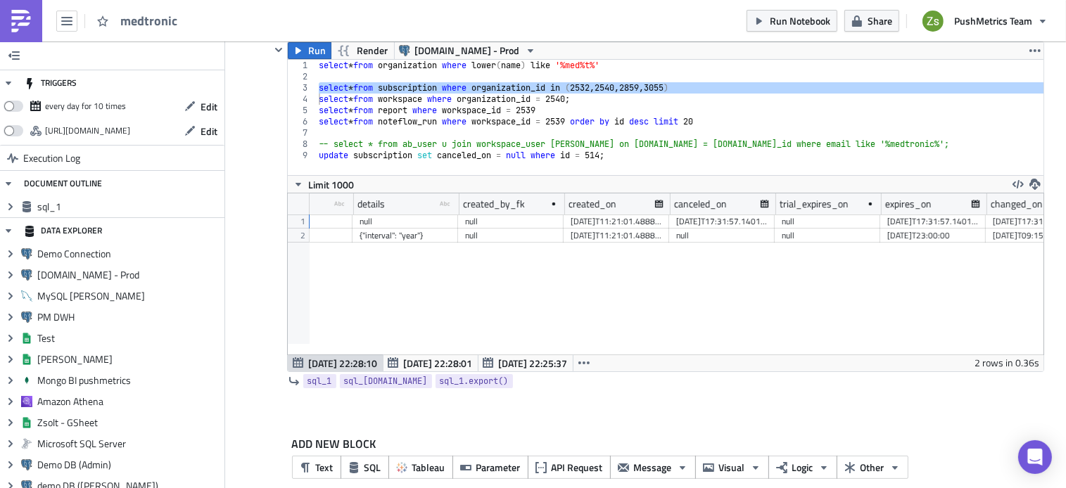
scroll to position [0, 484]
